Goal: Information Seeking & Learning: Check status

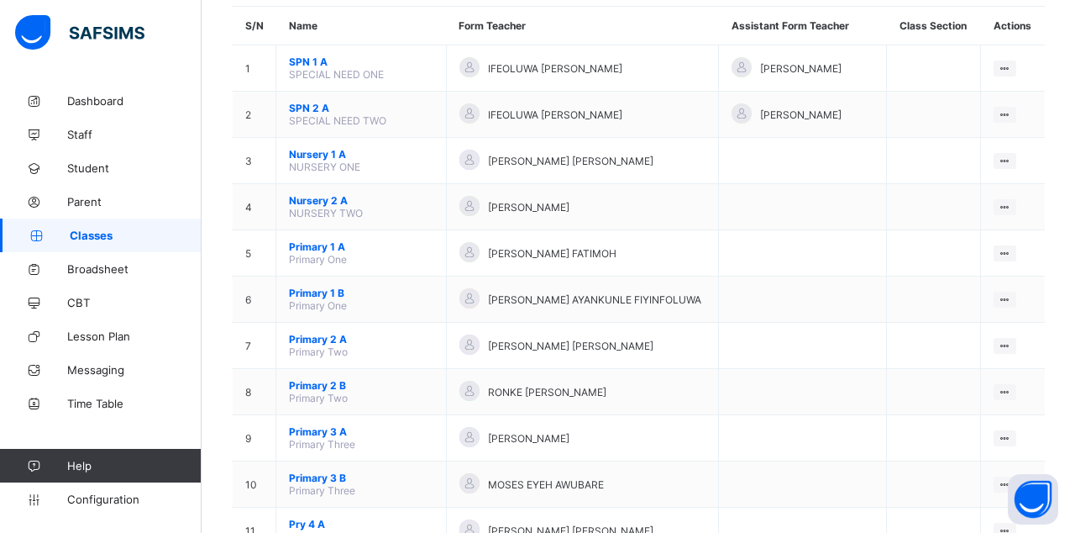
scroll to position [294, 0]
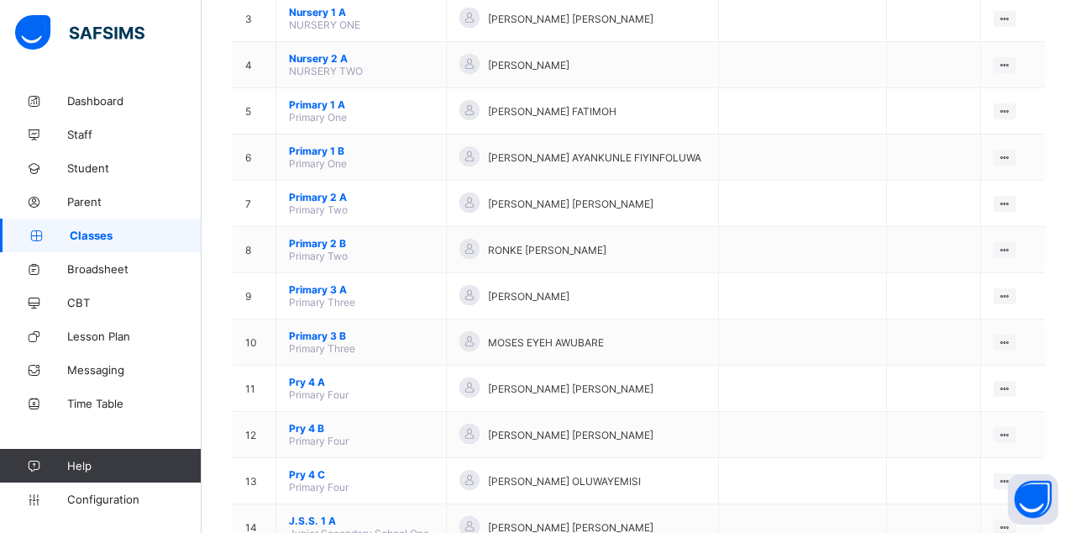
click at [0, 0] on ul "View Class Assign form Teacher" at bounding box center [0, 0] width 0 height 0
click at [0, 0] on div "View Class" at bounding box center [0, 0] width 0 height 0
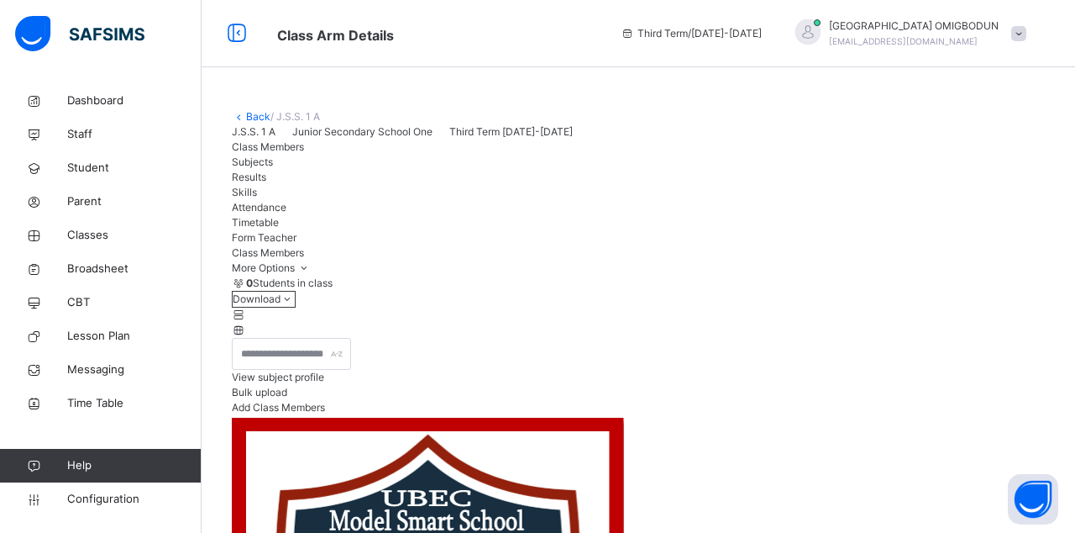
click at [266, 183] on span "Results" at bounding box center [249, 177] width 34 height 13
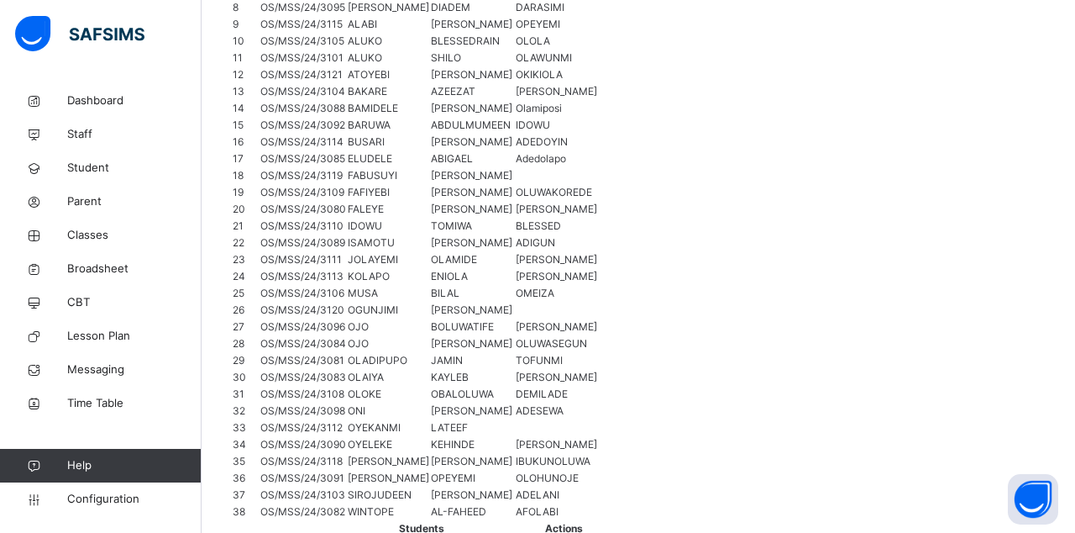
scroll to position [492, 0]
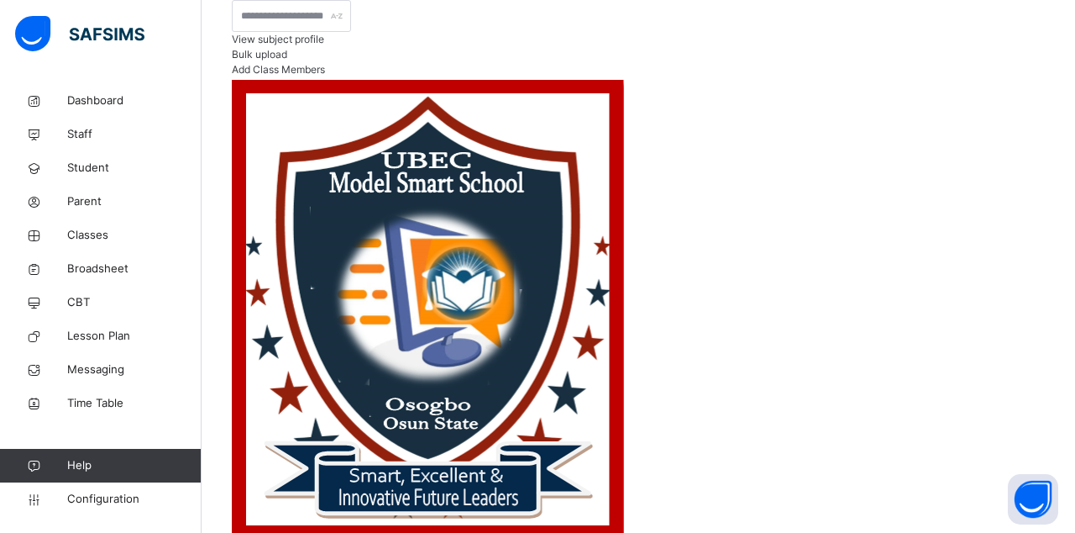
scroll to position [337, 0]
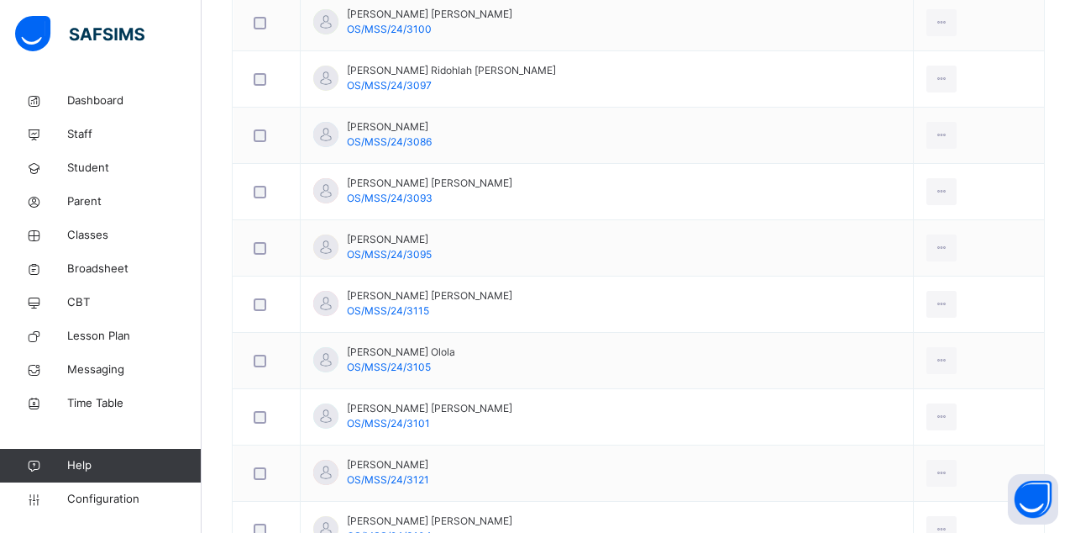
scroll to position [733, 0]
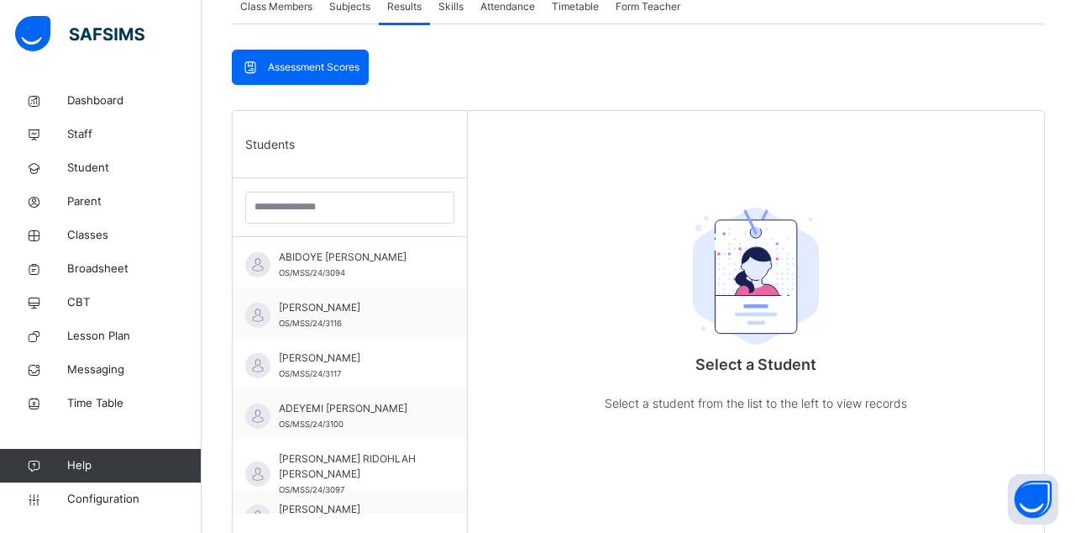
scroll to position [327, 0]
click at [360, 314] on span "[PERSON_NAME]" at bounding box center [354, 306] width 150 height 15
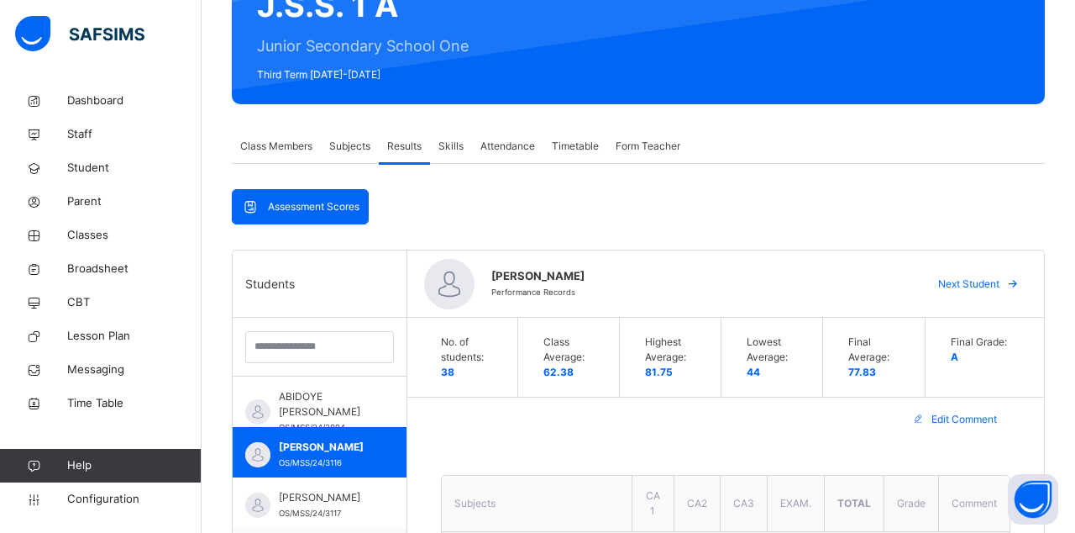
scroll to position [152, 0]
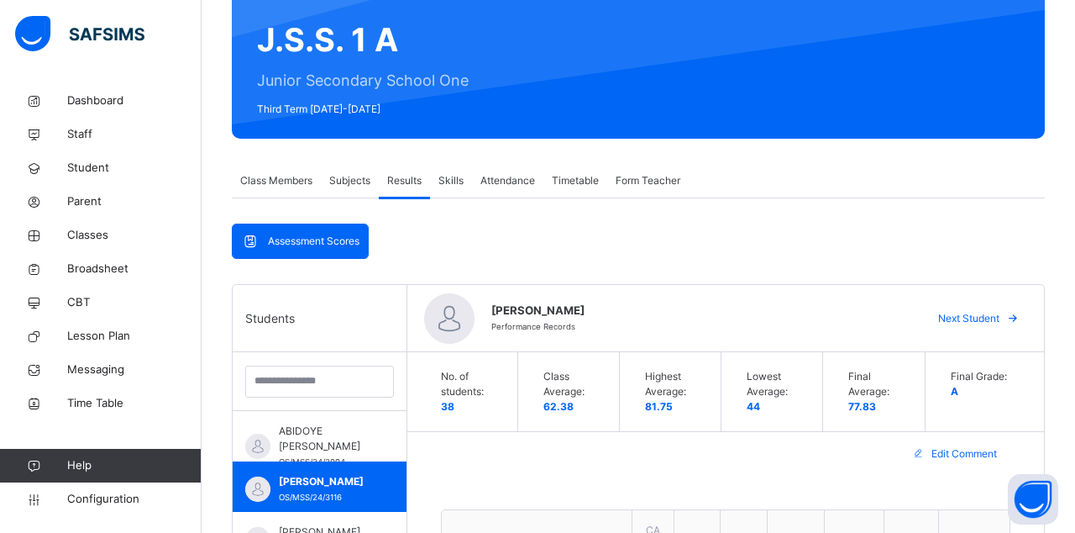
click at [400, 445] on div "[PERSON_NAME] [PERSON_NAME] OS/MSS/24/3094" at bounding box center [320, 436] width 174 height 50
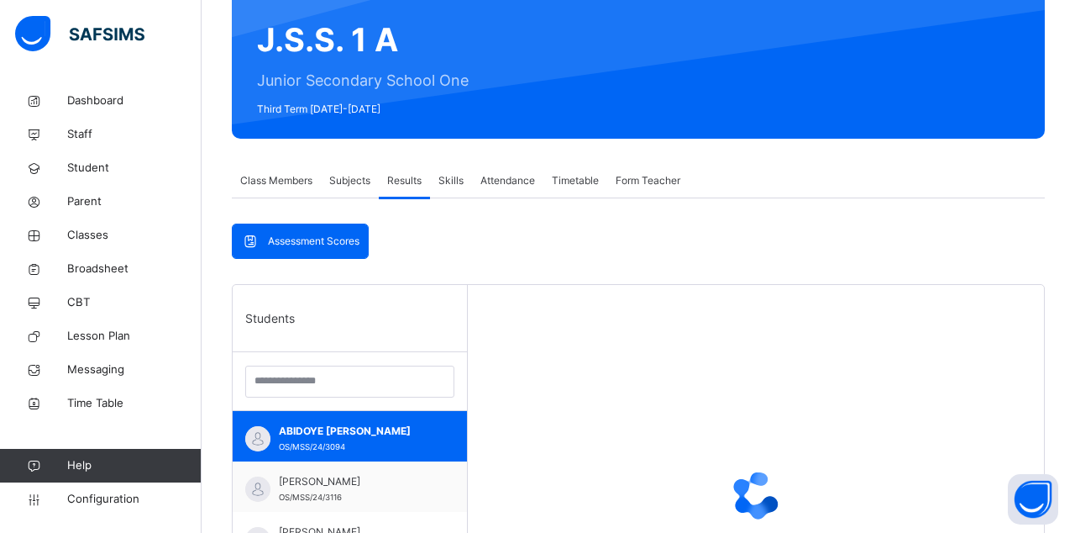
click at [388, 429] on span "ABIDOYE [PERSON_NAME]" at bounding box center [354, 430] width 150 height 15
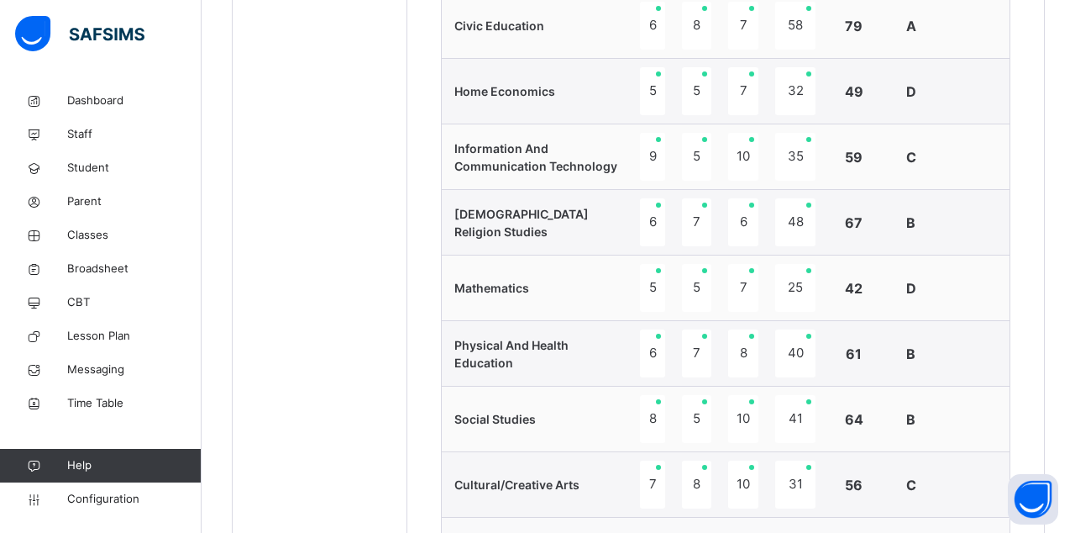
scroll to position [1315, 0]
